Goal: Find specific page/section: Find specific page/section

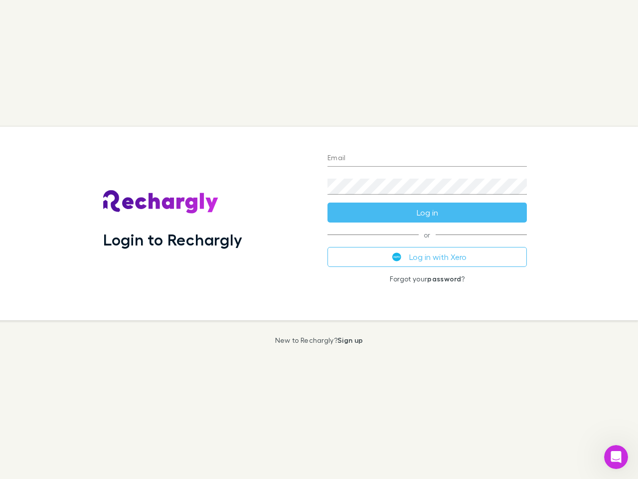
click at [319, 239] on div "Login to Rechargly" at bounding box center [207, 223] width 224 height 193
click at [427, 159] on input "Email" at bounding box center [427, 159] width 199 height 16
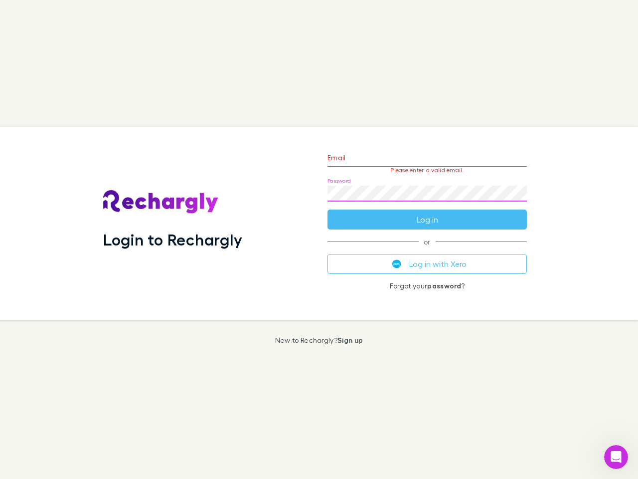
click at [427, 212] on form "Email Please enter a valid email. Password Log in" at bounding box center [427, 186] width 199 height 87
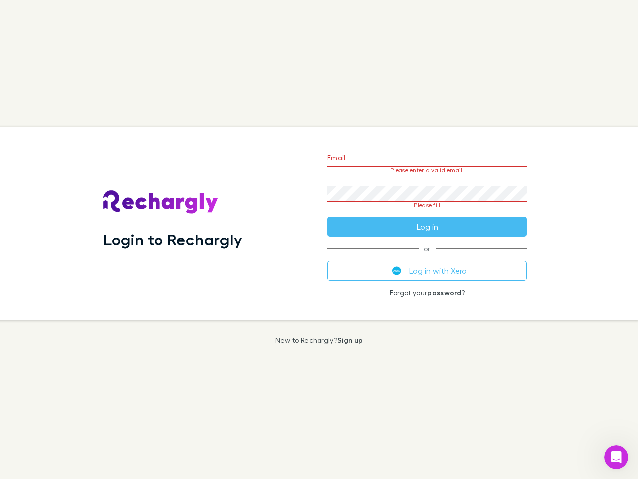
click at [427, 257] on div "Email Please enter a valid email. Password Please fill Log in or Log in with Xe…" at bounding box center [427, 223] width 215 height 193
click at [616, 457] on icon "Open Intercom Messenger" at bounding box center [616, 457] width 16 height 16
